Goal: Check status: Check status

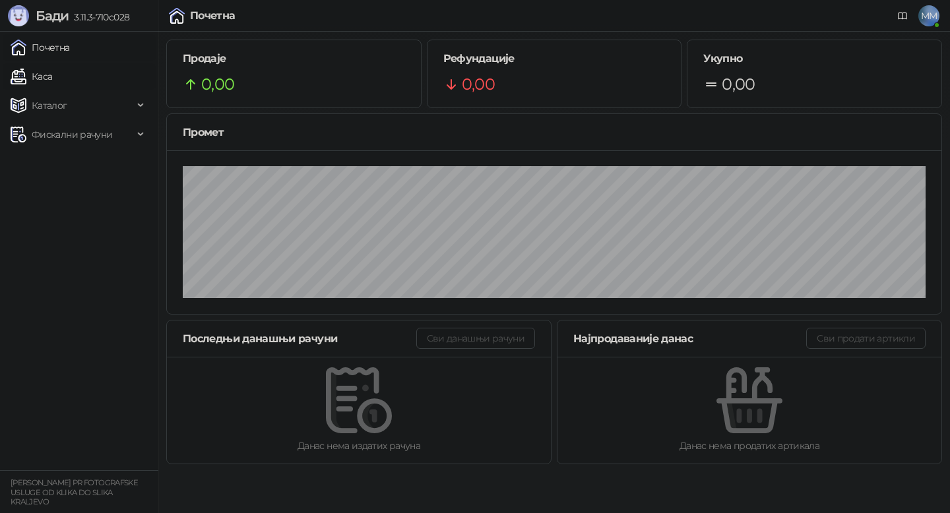
click at [52, 77] on link "Каса" at bounding box center [32, 76] width 42 height 26
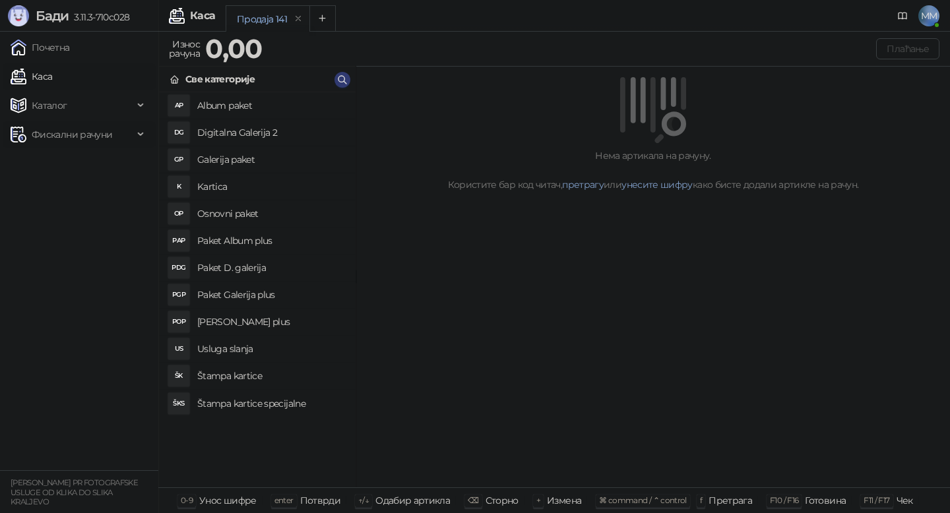
click at [100, 133] on span "Фискални рачуни" at bounding box center [72, 134] width 81 height 26
click at [67, 164] on link "Издати рачуни" at bounding box center [60, 163] width 88 height 26
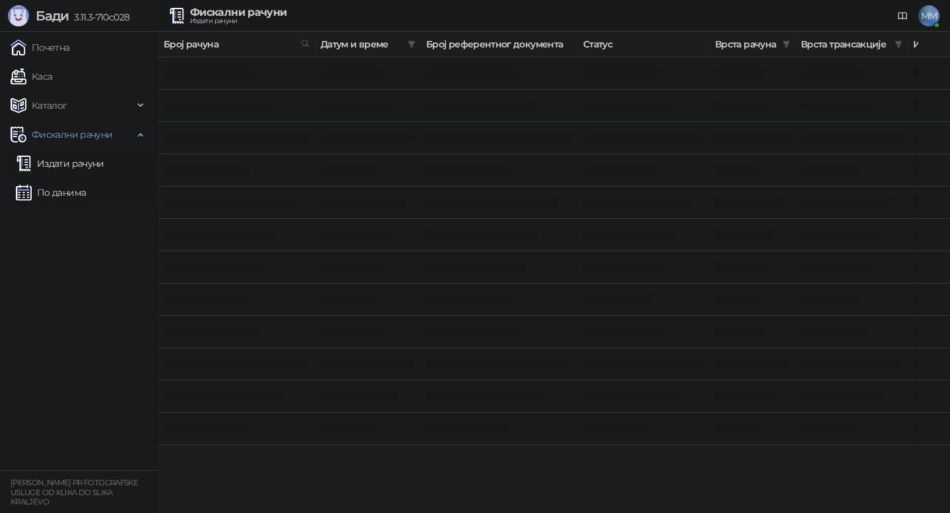
click at [58, 188] on link "По данима" at bounding box center [51, 193] width 70 height 26
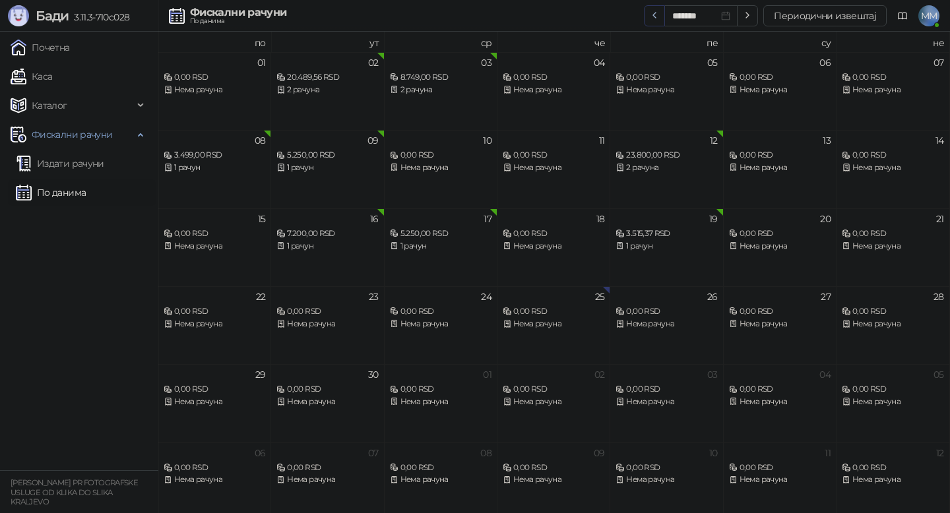
click at [647, 19] on button "button" at bounding box center [654, 15] width 21 height 21
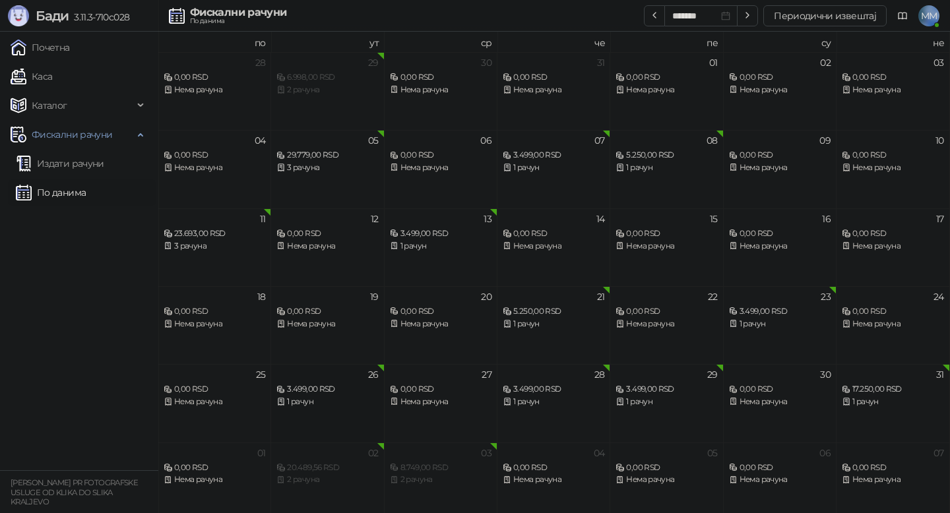
scroll to position [7, 0]
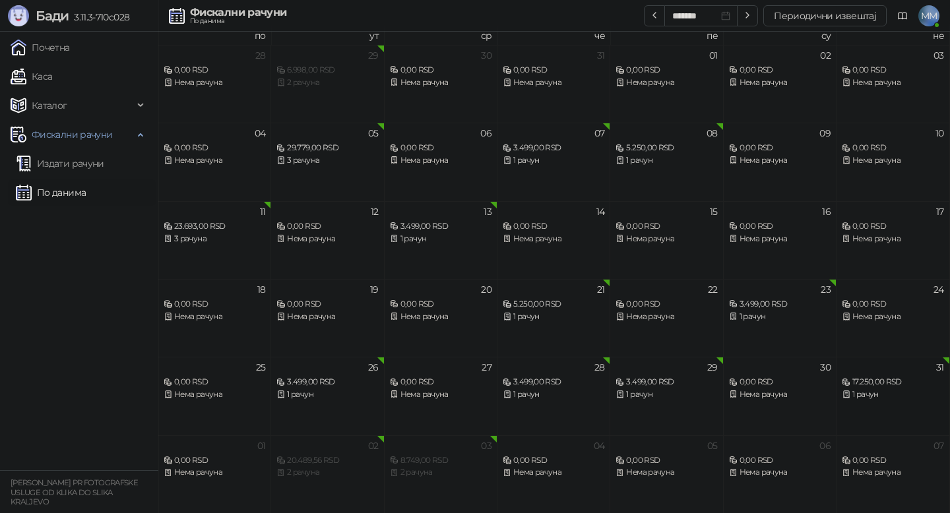
click at [882, 377] on div "17.250,00 RSD" at bounding box center [893, 382] width 102 height 13
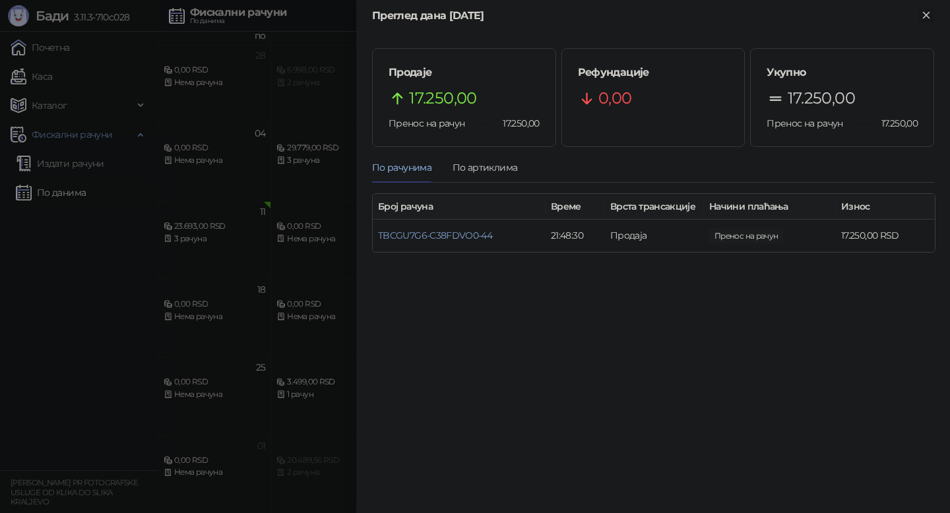
click at [929, 14] on icon "Close" at bounding box center [927, 15] width 12 height 12
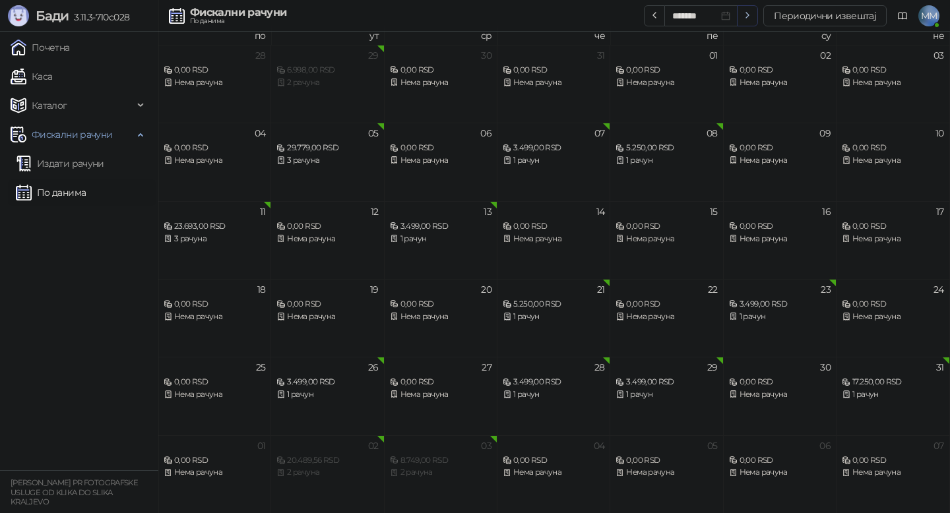
click at [751, 13] on icon "button" at bounding box center [747, 15] width 11 height 11
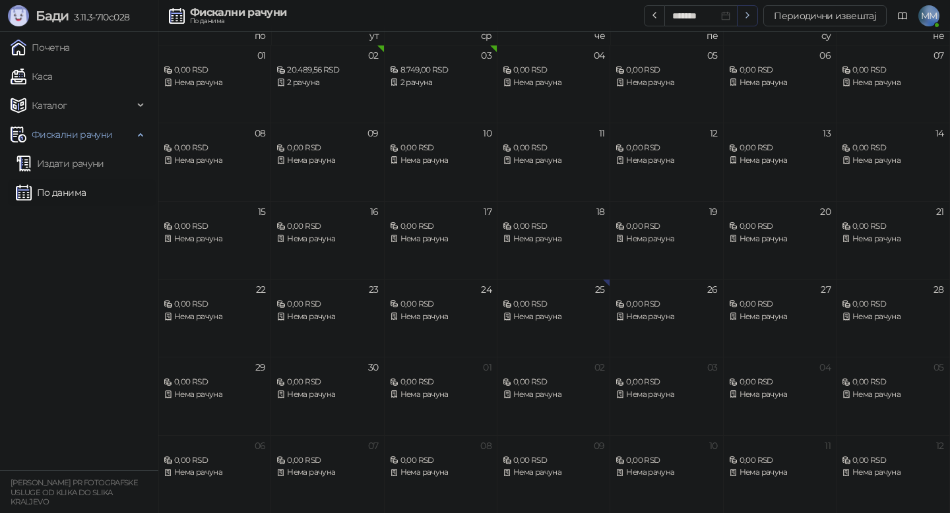
type input "*******"
click at [359, 82] on div "2 рачуна" at bounding box center [328, 83] width 102 height 13
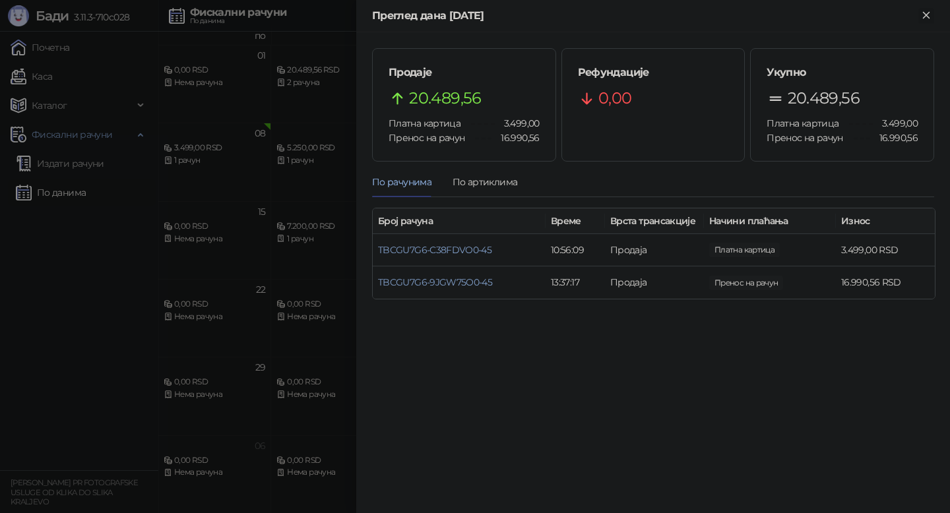
click at [929, 12] on icon "Close" at bounding box center [926, 15] width 6 height 6
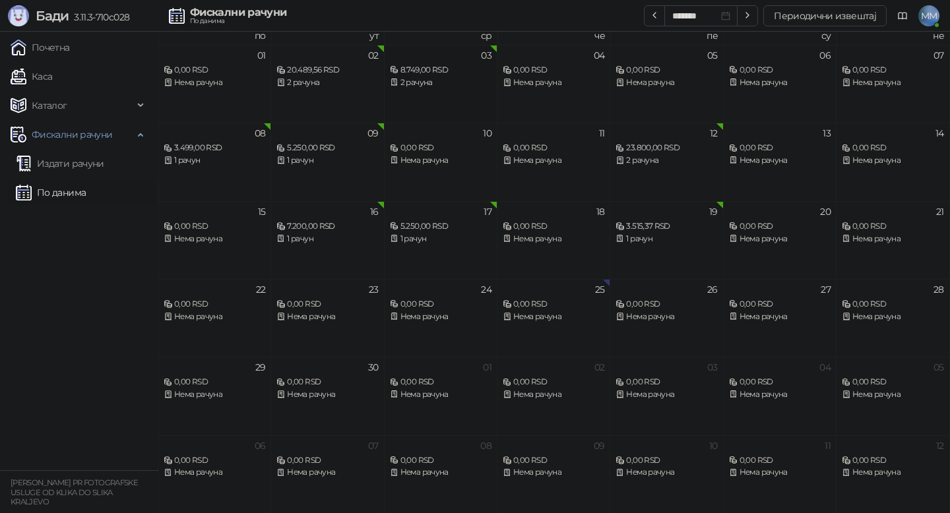
click at [434, 69] on div "8.749,00 RSD" at bounding box center [441, 70] width 102 height 13
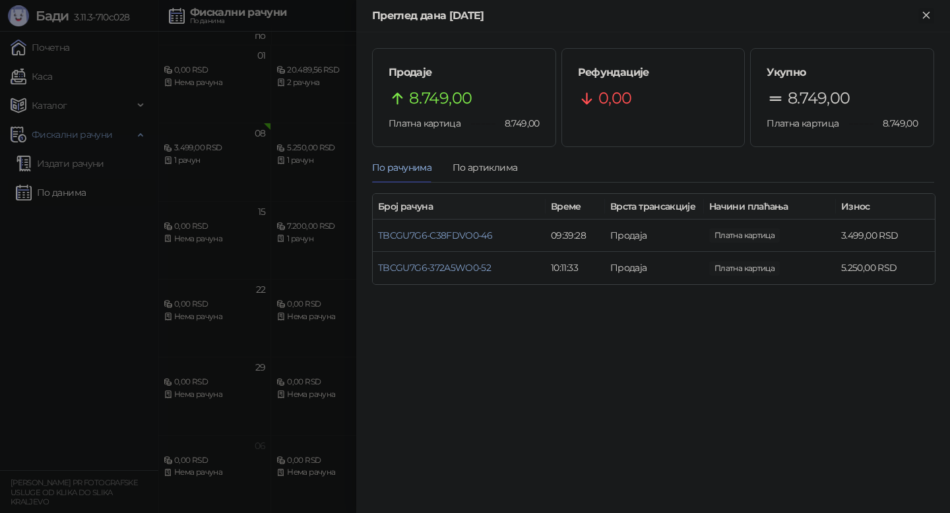
click at [926, 17] on icon "Close" at bounding box center [927, 15] width 12 height 12
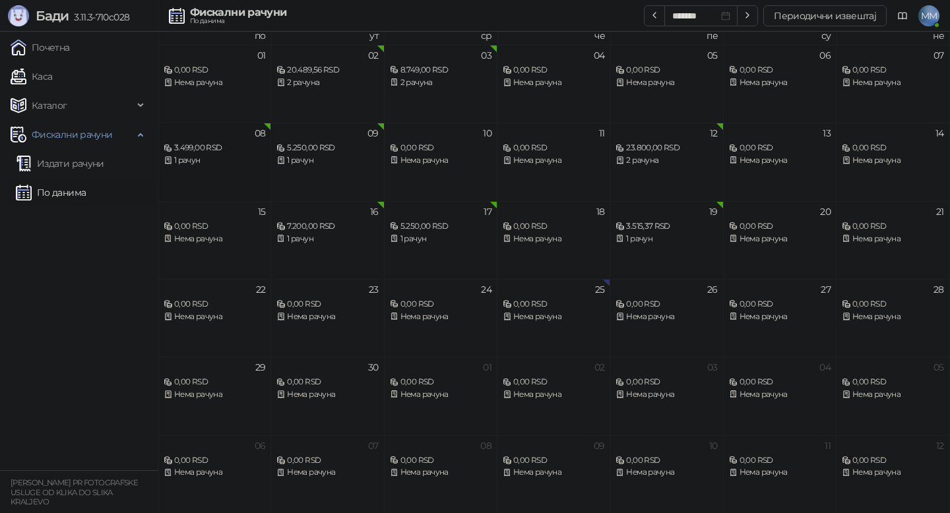
click at [207, 149] on div "3.499,00 RSD" at bounding box center [215, 148] width 102 height 13
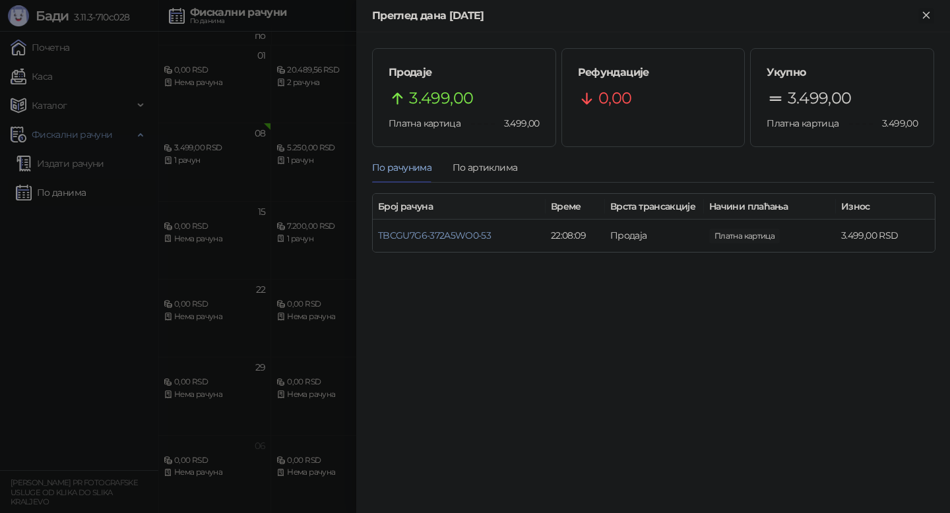
click at [926, 17] on icon "Close" at bounding box center [927, 15] width 12 height 12
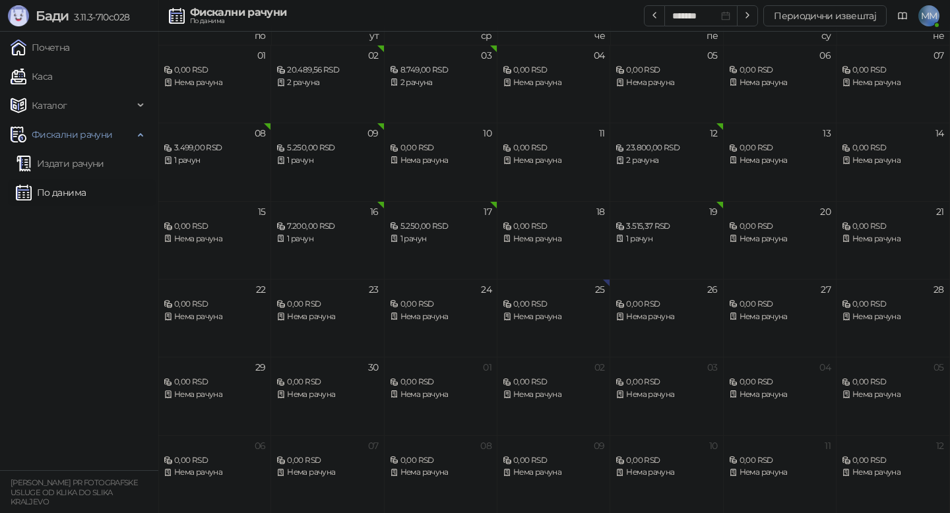
click at [363, 137] on div "5.250,00 RSD 1 рачун" at bounding box center [328, 148] width 102 height 38
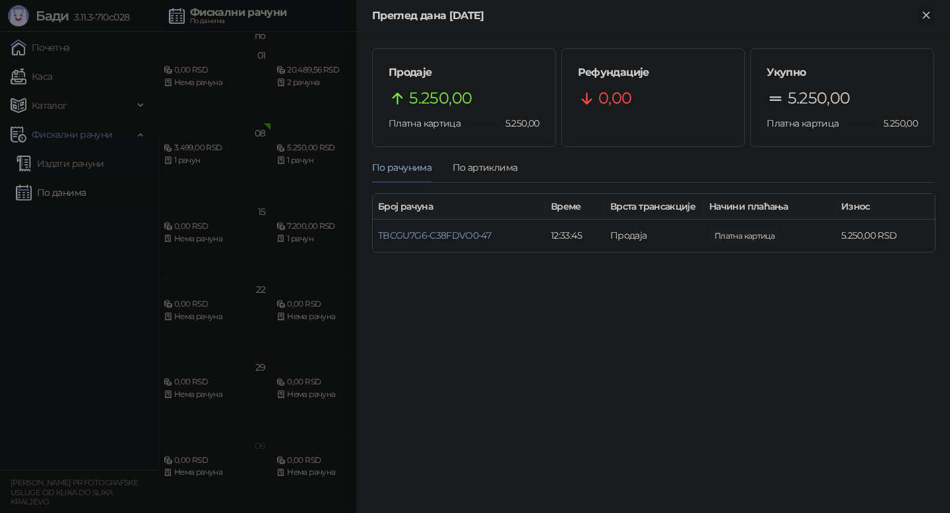
click at [928, 14] on icon "Close" at bounding box center [927, 15] width 12 height 12
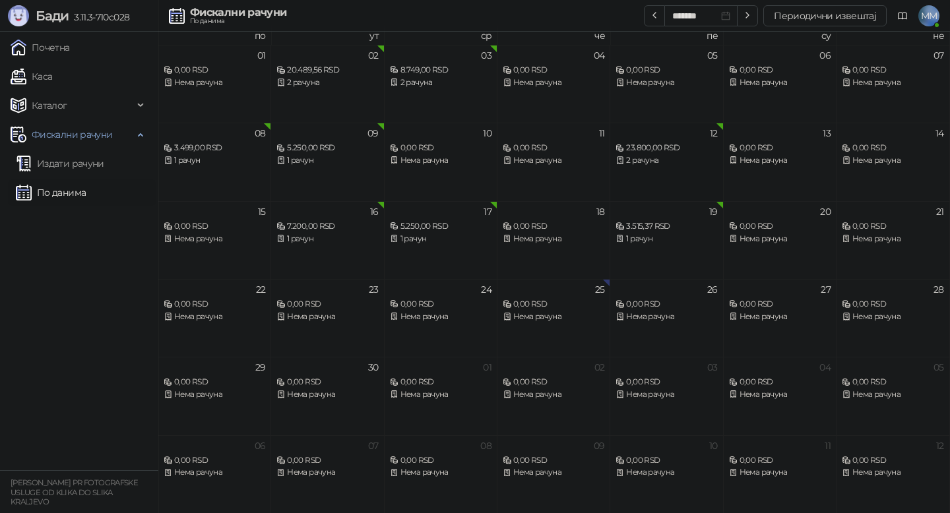
click at [686, 129] on div "23.800,00 RSD 2 рачуна" at bounding box center [667, 148] width 102 height 38
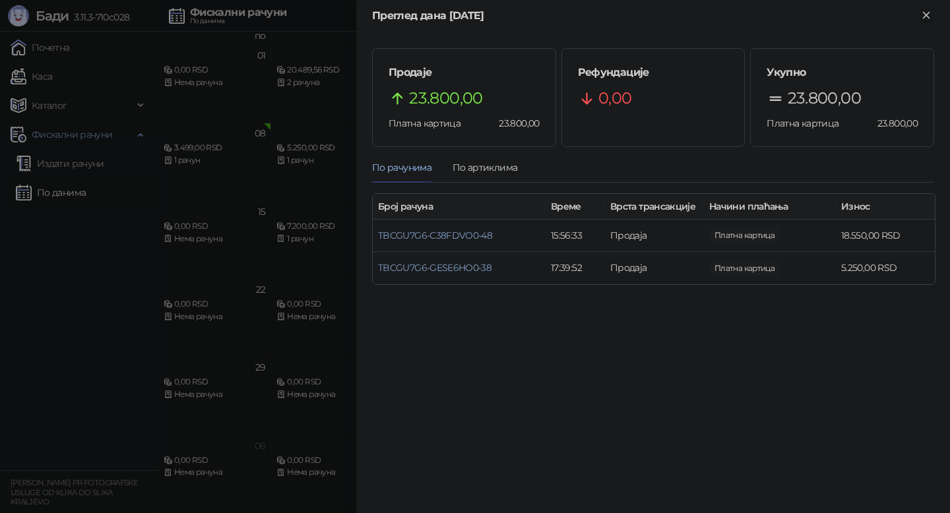
click at [923, 15] on icon "Close" at bounding box center [927, 15] width 12 height 12
